Goal: Navigation & Orientation: Find specific page/section

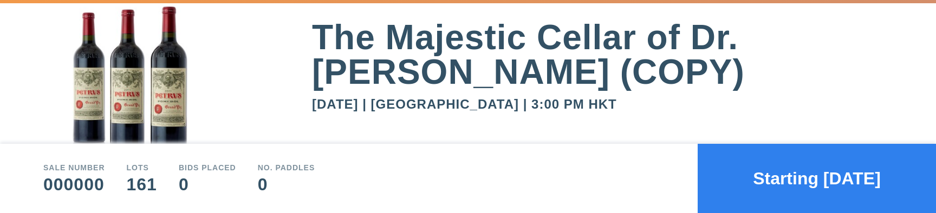
click at [794, 182] on button "Starting [DATE]" at bounding box center [817, 178] width 238 height 69
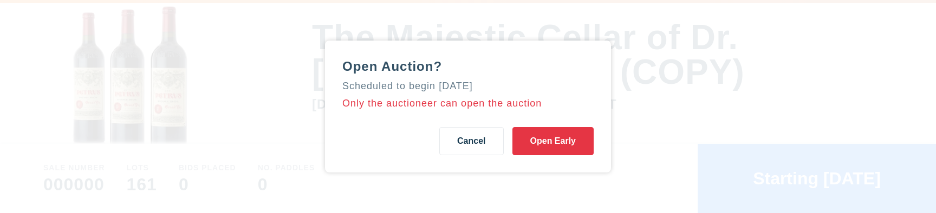
click at [488, 149] on button "Cancel" at bounding box center [471, 141] width 64 height 28
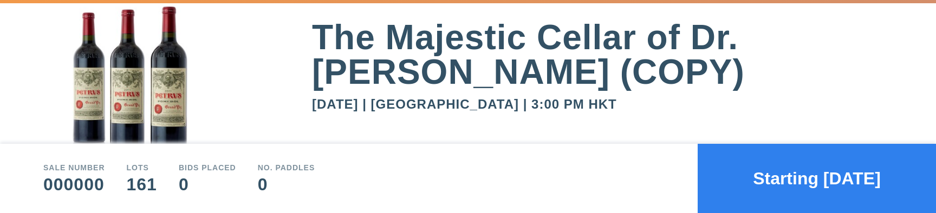
click at [547, 42] on div "The Majestic Cellar of Dr. [PERSON_NAME] (COPY)" at bounding box center [602, 54] width 581 height 69
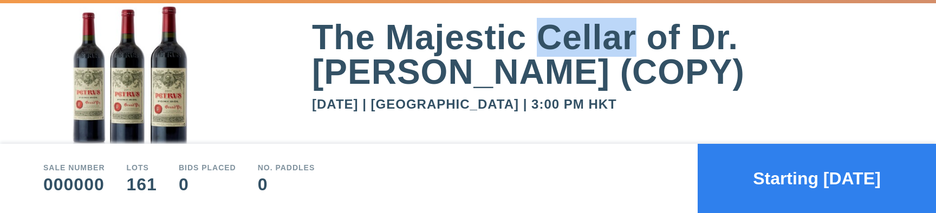
click at [547, 42] on div "The Majestic Cellar of Dr. [PERSON_NAME] (COPY)" at bounding box center [602, 54] width 581 height 69
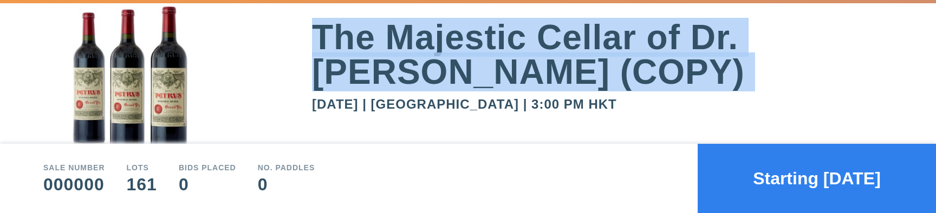
click at [547, 42] on div "The Majestic Cellar of Dr. [PERSON_NAME] (COPY)" at bounding box center [602, 54] width 581 height 69
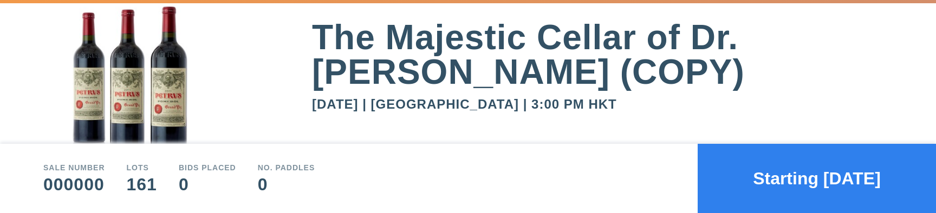
click at [539, 98] on div "[DATE] | [GEOGRAPHIC_DATA] | 3:00 PM HKT" at bounding box center [602, 104] width 581 height 13
click at [798, 166] on button "Starting [DATE]" at bounding box center [817, 178] width 238 height 69
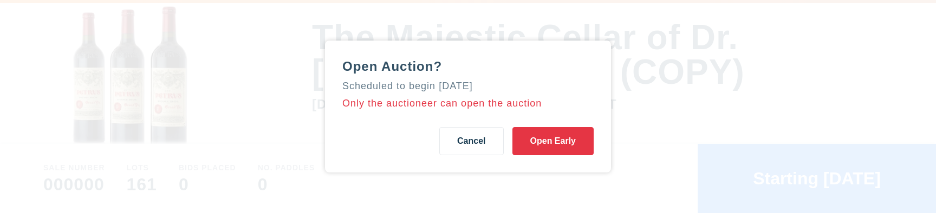
click at [476, 136] on button "Cancel" at bounding box center [471, 141] width 64 height 28
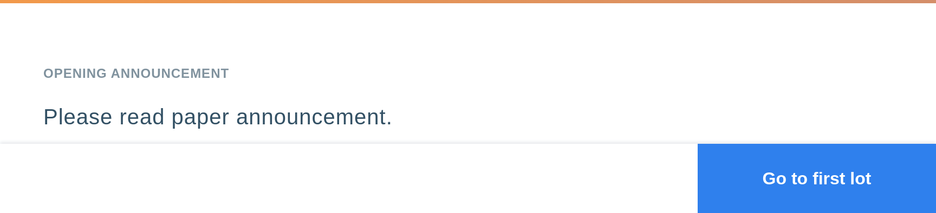
click at [541, 126] on p "Please read paper announcement." at bounding box center [467, 128] width 849 height 48
drag, startPoint x: 798, startPoint y: 177, endPoint x: 668, endPoint y: 149, distance: 133.0
click at [666, 151] on div "Go to first lot" at bounding box center [468, 178] width 936 height 69
click at [745, 171] on button "Go to first lot" at bounding box center [817, 178] width 238 height 69
